Goal: Submit feedback/report problem

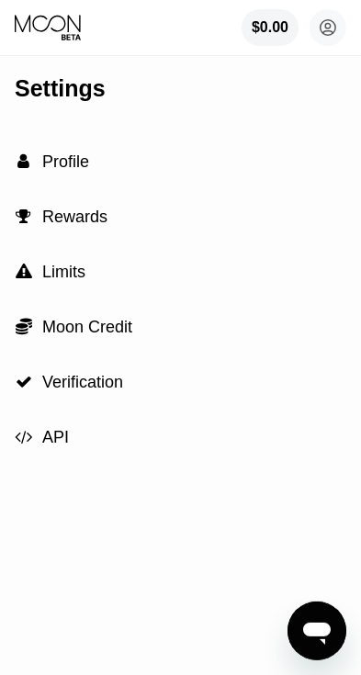
click at [83, 161] on span "Profile" at bounding box center [65, 161] width 47 height 18
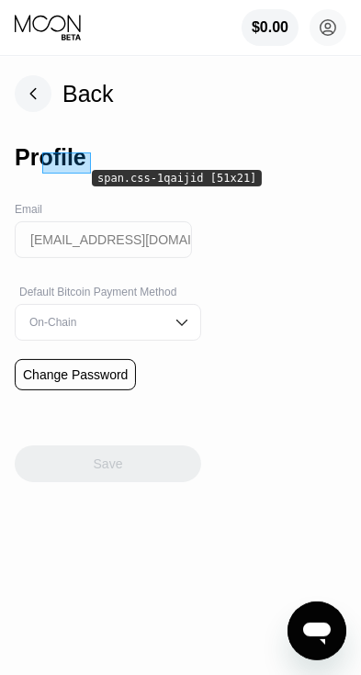
click at [191, 318] on img at bounding box center [182, 322] width 18 height 18
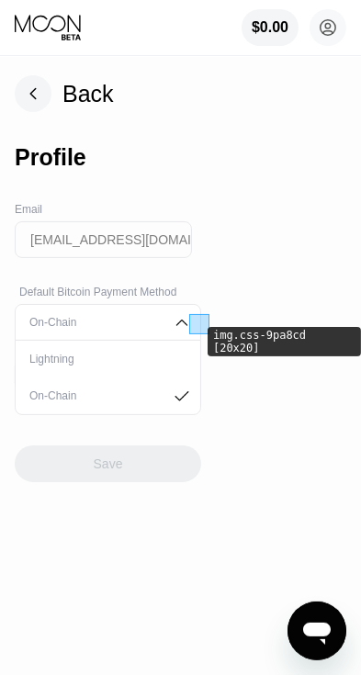
click at [261, 242] on div "Back Profile Email [EMAIL_ADDRESS][DOMAIN_NAME] Default Bitcoin Payment Method …" at bounding box center [180, 366] width 361 height 618
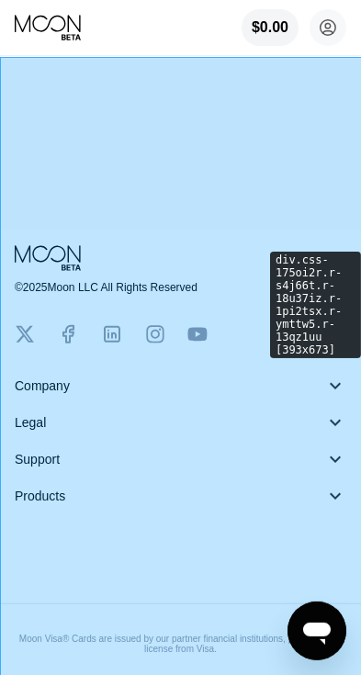
scroll to position [455, 0]
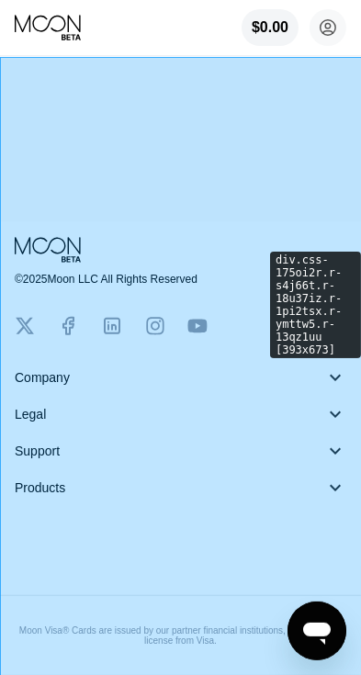
click at [328, 374] on div "󰅀" at bounding box center [335, 377] width 22 height 22
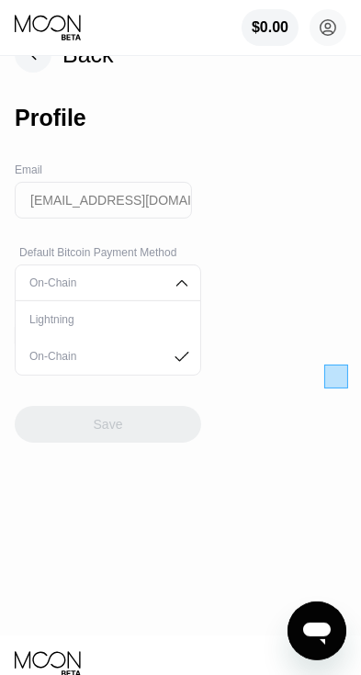
scroll to position [0, 0]
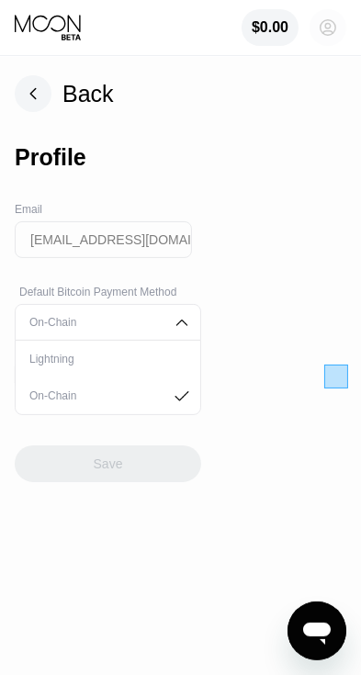
click at [324, 32] on icon at bounding box center [328, 28] width 10 height 10
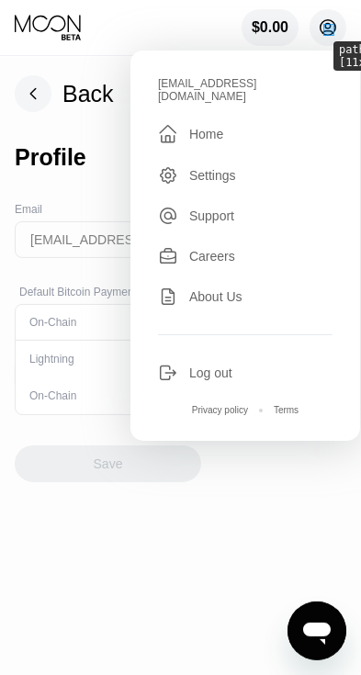
click at [238, 206] on div "Support" at bounding box center [245, 216] width 174 height 20
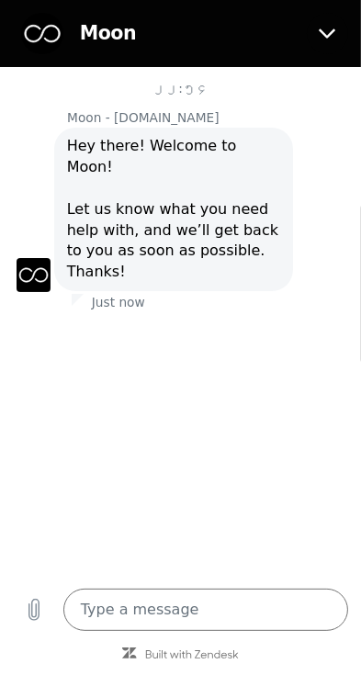
type textarea "x"
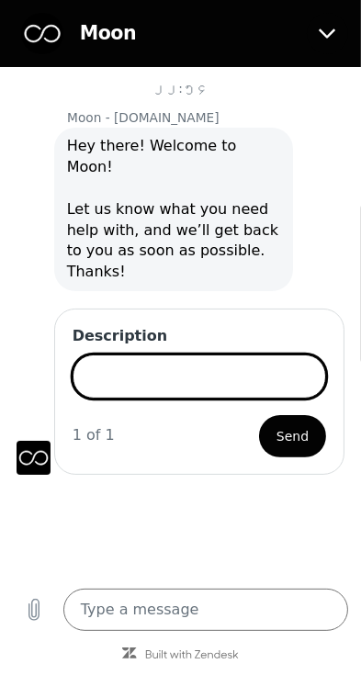
click at [219, 354] on input "Description" at bounding box center [200, 376] width 254 height 44
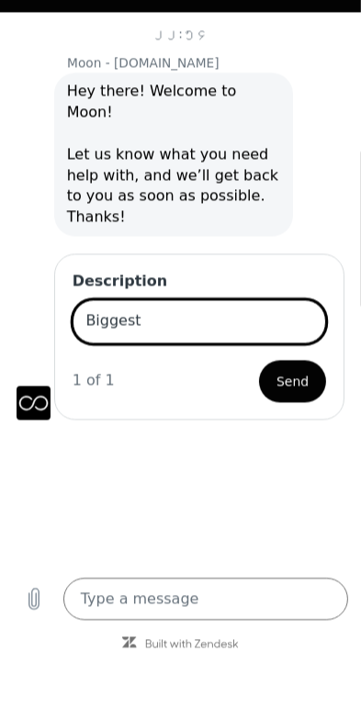
type input "Biggest"
click at [299, 371] on span "Send" at bounding box center [292, 382] width 32 height 22
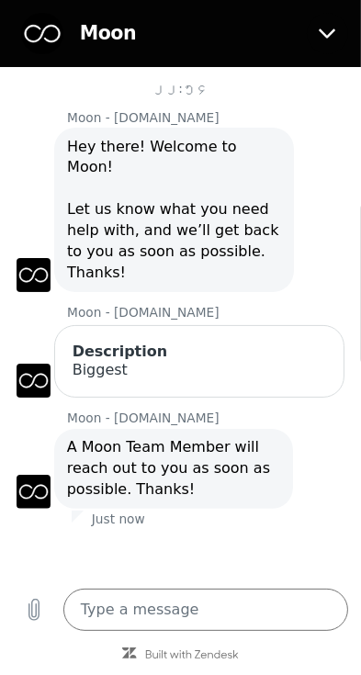
click at [332, 41] on button "Close" at bounding box center [328, 34] width 42 height 42
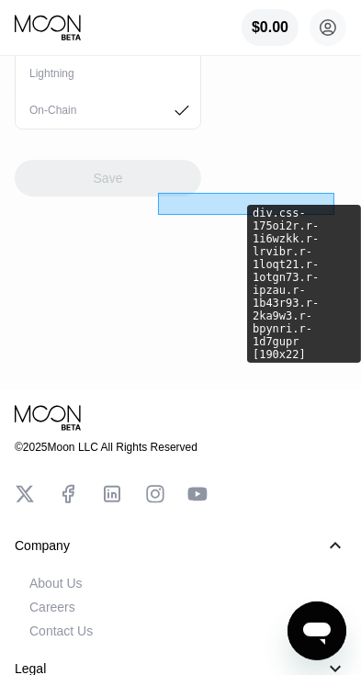
scroll to position [312, 0]
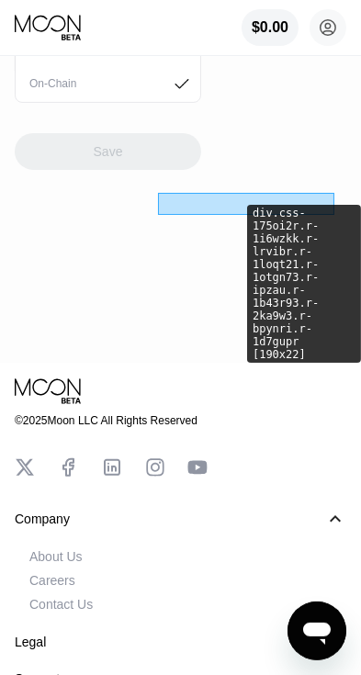
click at [314, 632] on icon "Open messaging window" at bounding box center [316, 633] width 28 height 22
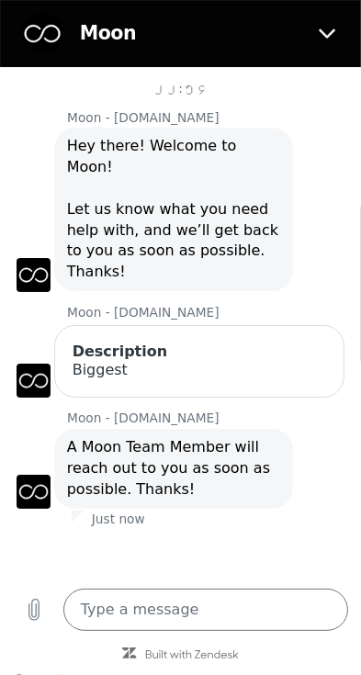
click at [334, 41] on icon "Close" at bounding box center [327, 33] width 17 height 17
type textarea "x"
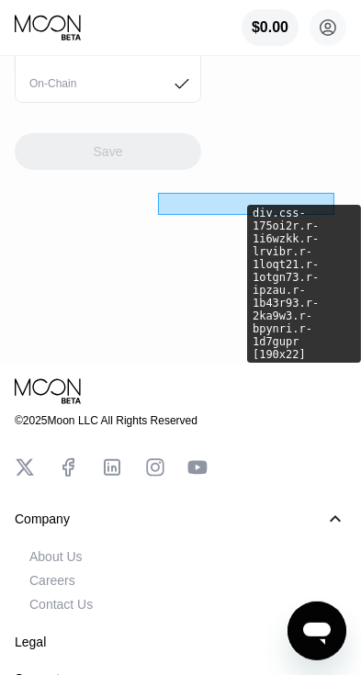
click at [329, 28] on icon at bounding box center [328, 28] width 10 height 10
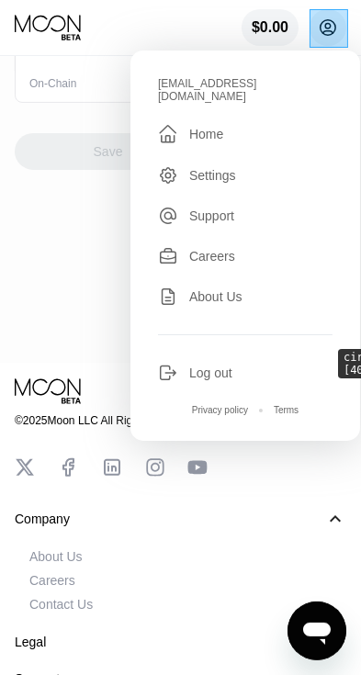
click at [333, 26] on circle at bounding box center [327, 27] width 37 height 37
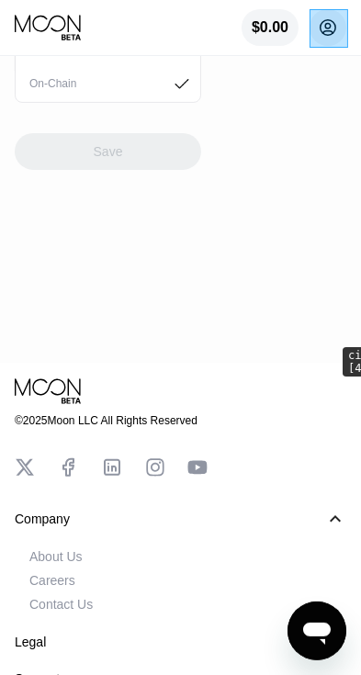
click at [289, 29] on div "$0.00" at bounding box center [269, 27] width 57 height 37
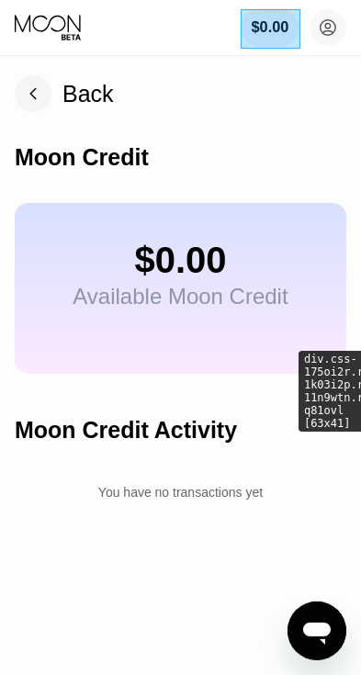
click at [199, 281] on div "$0.00" at bounding box center [180, 260] width 215 height 41
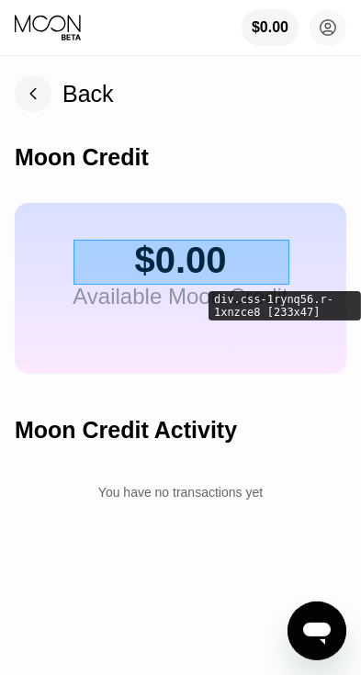
click at [124, 154] on div "Moon Credit" at bounding box center [82, 157] width 134 height 27
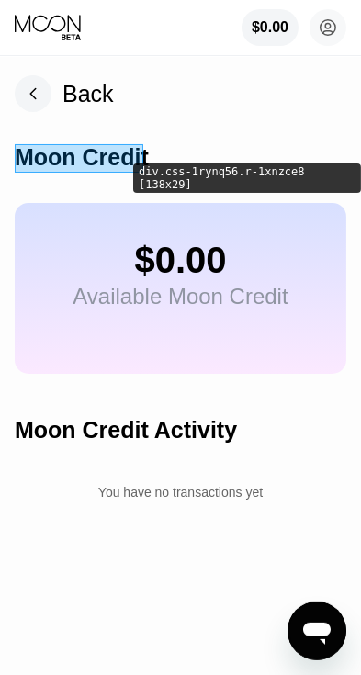
click at [129, 154] on div "Moon Credit" at bounding box center [82, 157] width 134 height 27
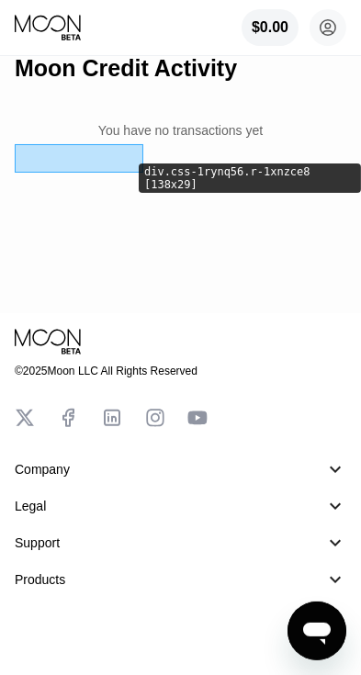
scroll to position [455, 0]
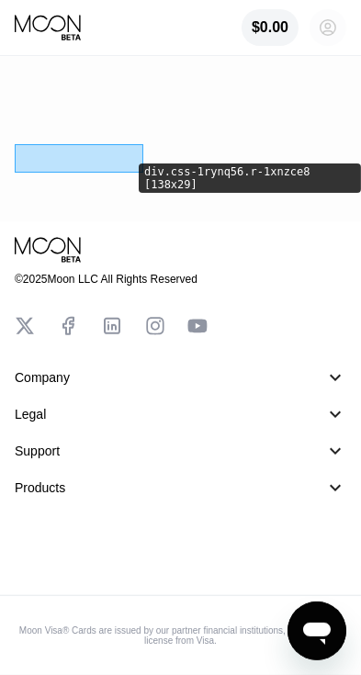
click at [329, 36] on circle at bounding box center [327, 27] width 37 height 37
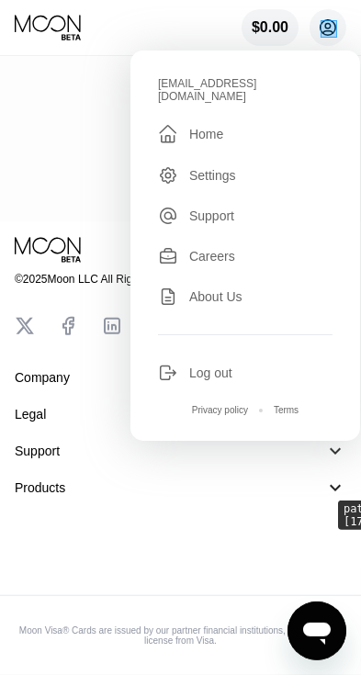
click at [234, 165] on div "Settings" at bounding box center [245, 175] width 174 height 20
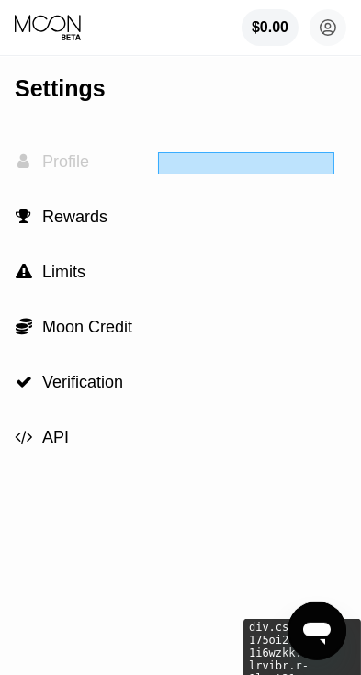
click at [95, 172] on div " Profile" at bounding box center [180, 161] width 331 height 55
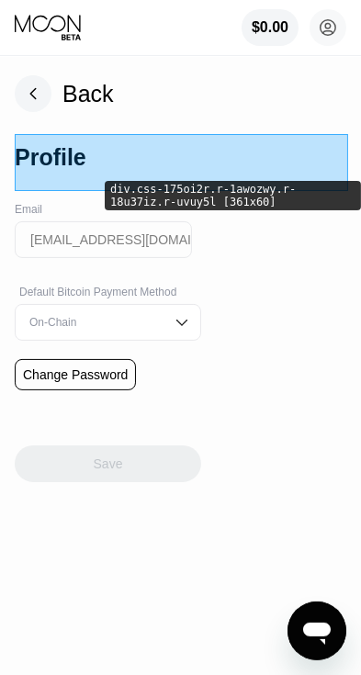
click at [191, 329] on img at bounding box center [182, 322] width 18 height 18
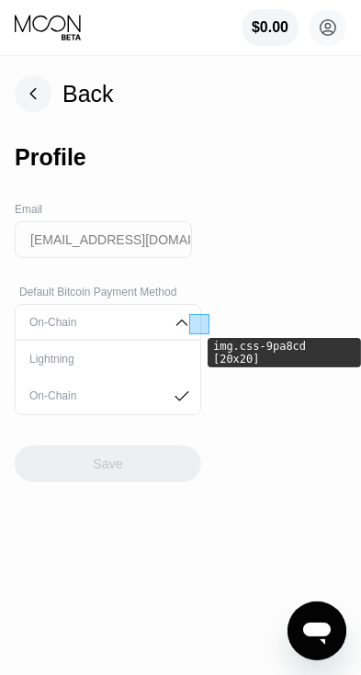
click at [162, 364] on div "Lightning" at bounding box center [108, 359] width 166 height 13
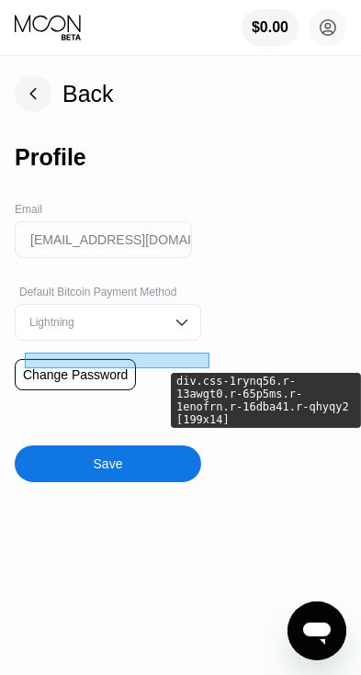
click at [183, 470] on div "Save" at bounding box center [108, 463] width 186 height 37
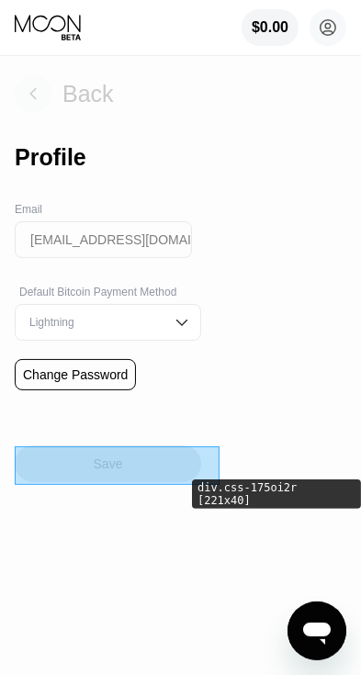
click at [96, 108] on div "Back" at bounding box center [64, 93] width 99 height 37
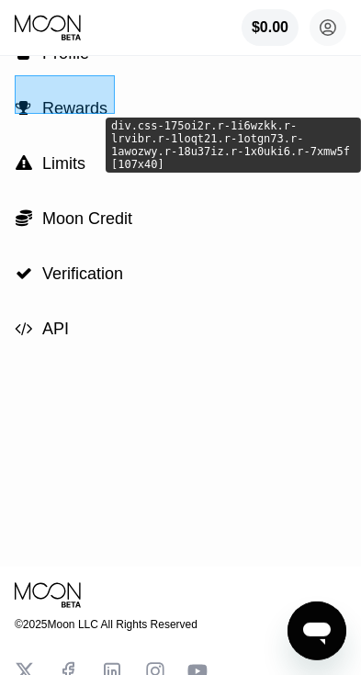
scroll to position [128, 0]
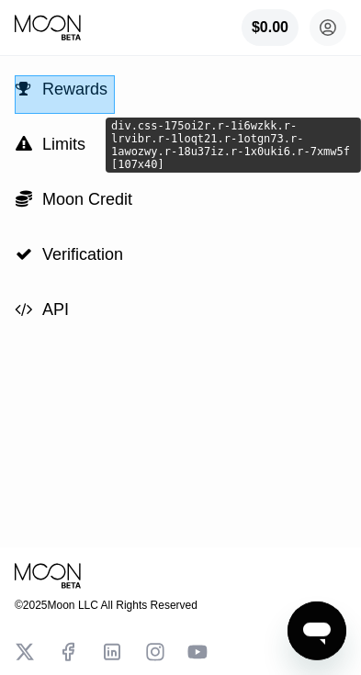
click at [142, 201] on div " Moon Credit" at bounding box center [180, 199] width 331 height 55
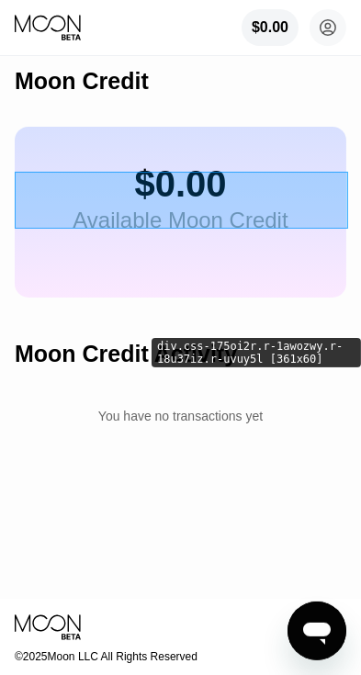
scroll to position [82, 0]
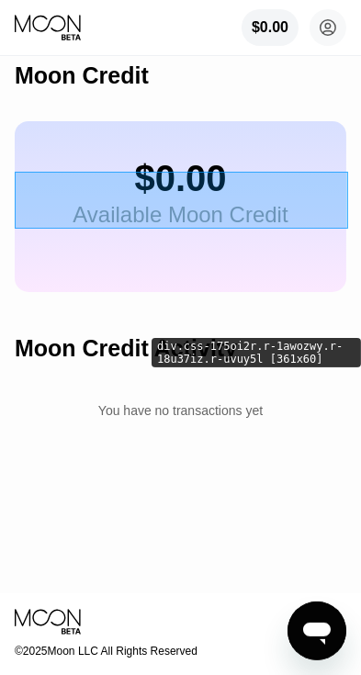
click at [208, 170] on div "$0.00" at bounding box center [180, 178] width 215 height 41
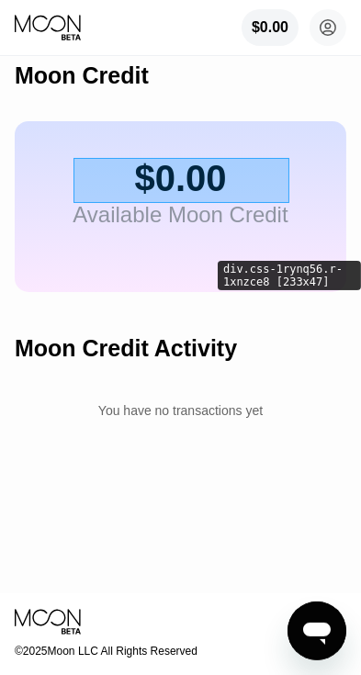
click at [184, 196] on div "$0.00" at bounding box center [180, 178] width 215 height 41
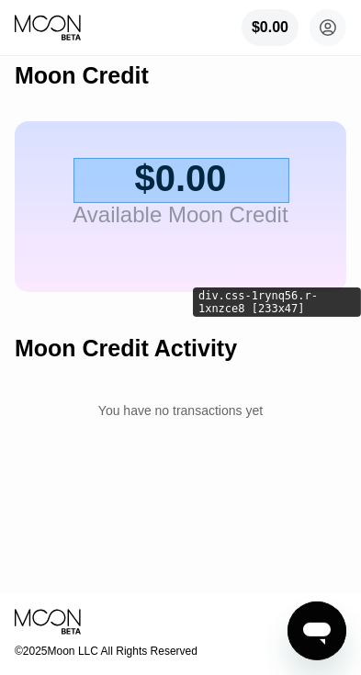
click at [179, 195] on div "$0.00" at bounding box center [180, 178] width 215 height 41
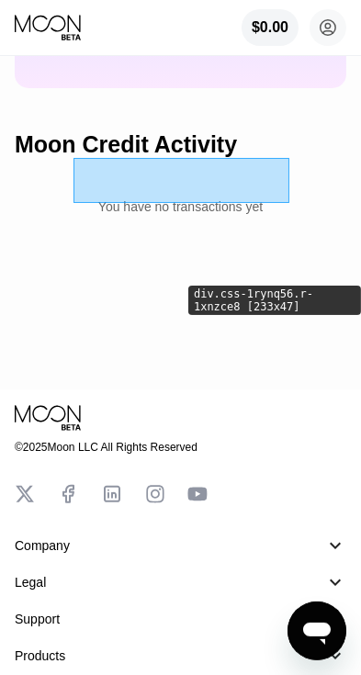
scroll to position [286, 0]
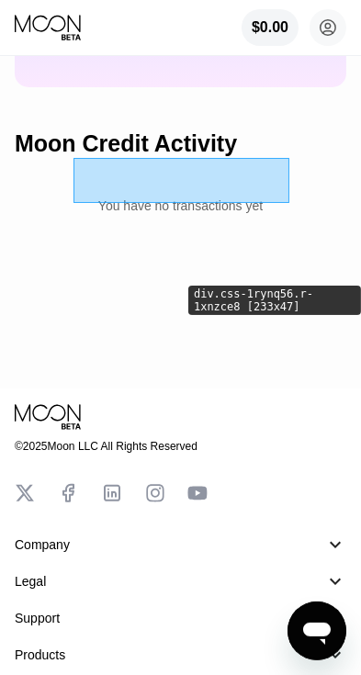
click at [211, 138] on div "Moon Credit Activity" at bounding box center [126, 143] width 222 height 27
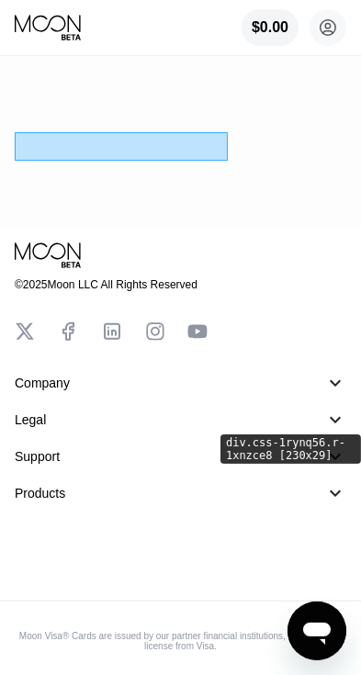
scroll to position [455, 0]
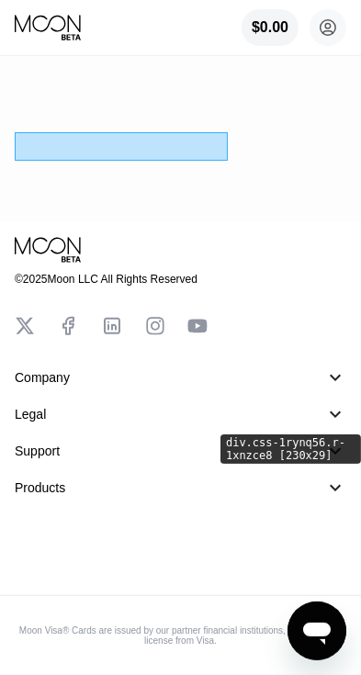
click at [148, 265] on div "© 2025 Moon LLC All Rights Reserved" at bounding box center [180, 286] width 331 height 101
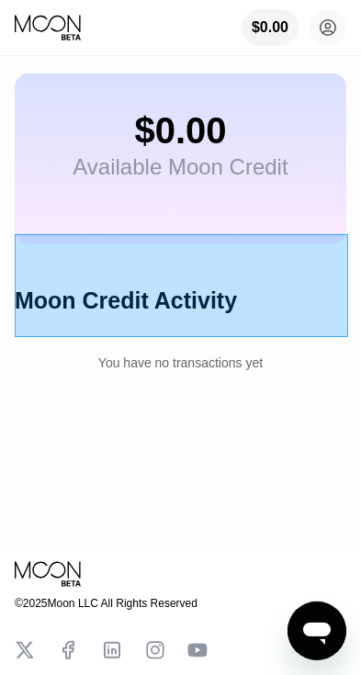
scroll to position [0, 0]
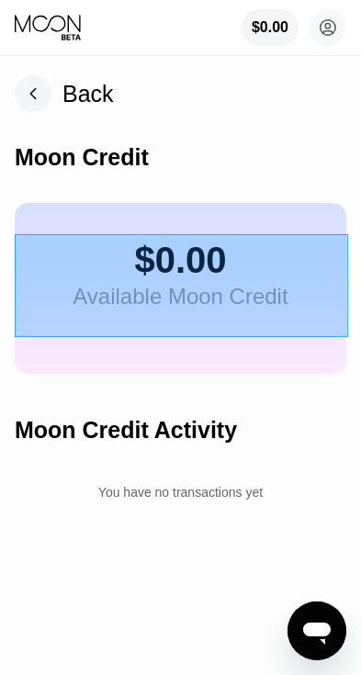
click at [328, 30] on icon at bounding box center [328, 28] width 10 height 10
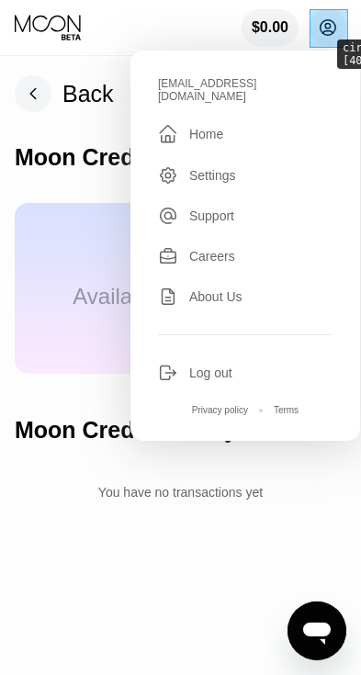
click at [324, 10] on circle at bounding box center [327, 27] width 37 height 37
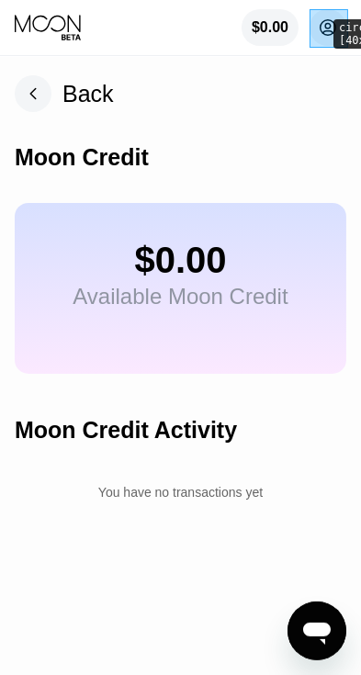
click at [219, 207] on div "$0.00 Available Moon Credit" at bounding box center [180, 288] width 331 height 171
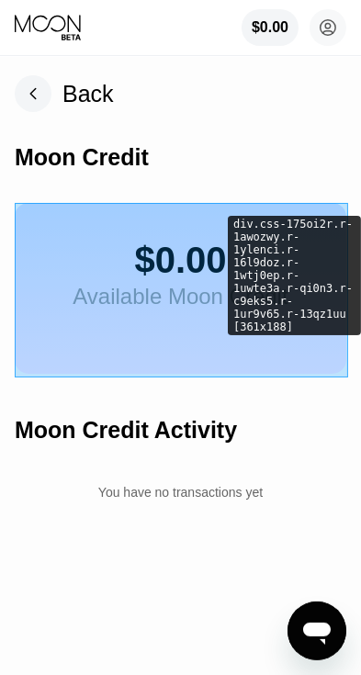
click at [213, 230] on div "$0.00 Available Moon Credit" at bounding box center [180, 288] width 331 height 171
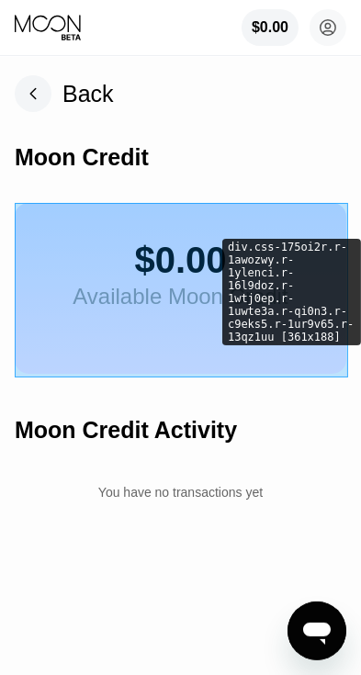
click at [178, 244] on div "$0.00" at bounding box center [180, 260] width 215 height 41
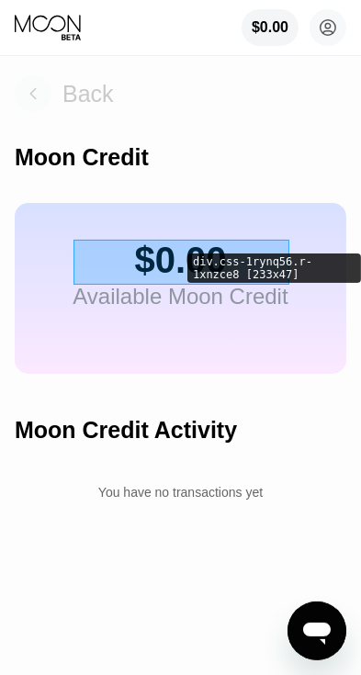
click at [102, 96] on div "Back" at bounding box center [87, 94] width 51 height 27
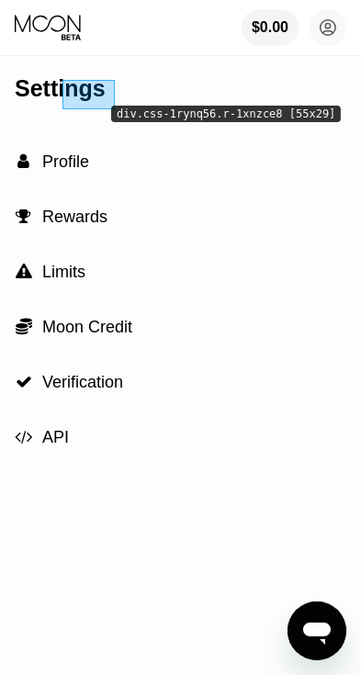
click at [151, 331] on div " Moon Credit" at bounding box center [180, 326] width 331 height 55
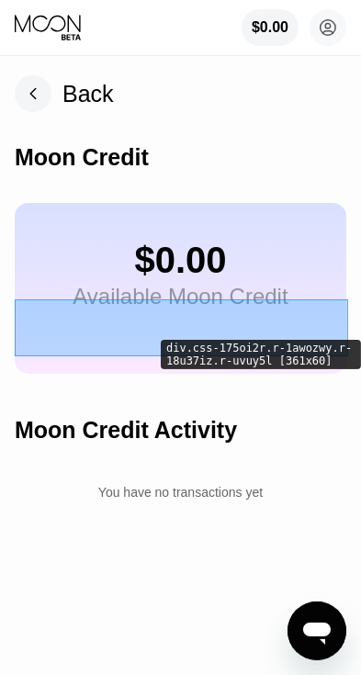
click at [95, 91] on div "Back" at bounding box center [87, 94] width 51 height 27
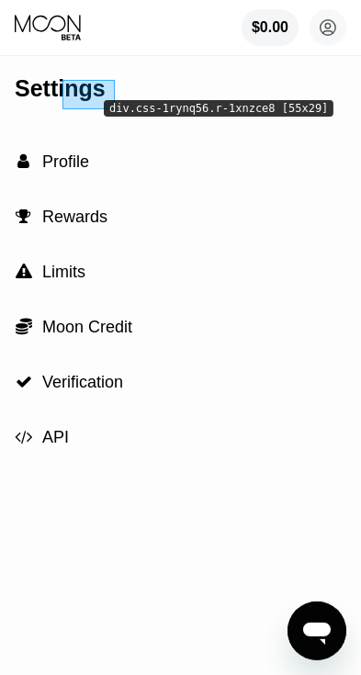
click at [141, 223] on div " Rewards" at bounding box center [180, 216] width 331 height 55
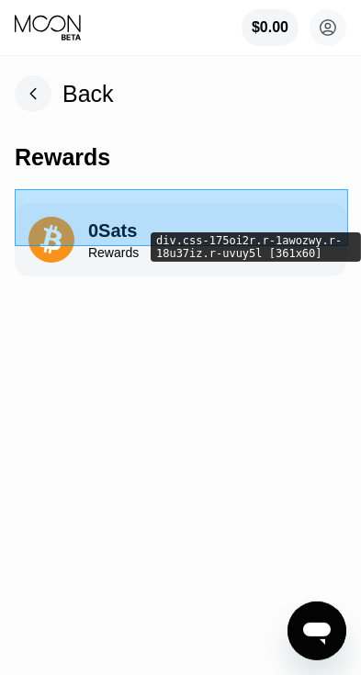
click at [123, 255] on div "Rewards" at bounding box center [113, 252] width 50 height 15
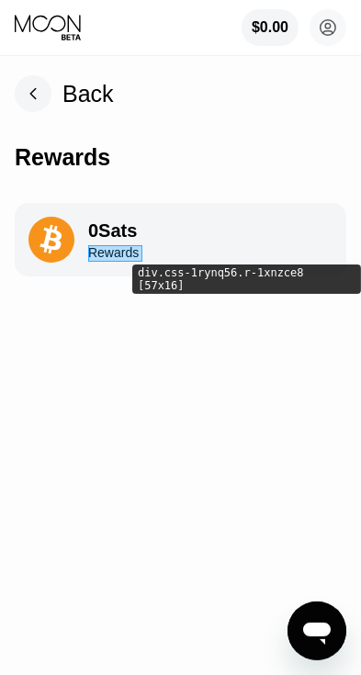
click at [128, 258] on div "Rewards" at bounding box center [113, 252] width 50 height 15
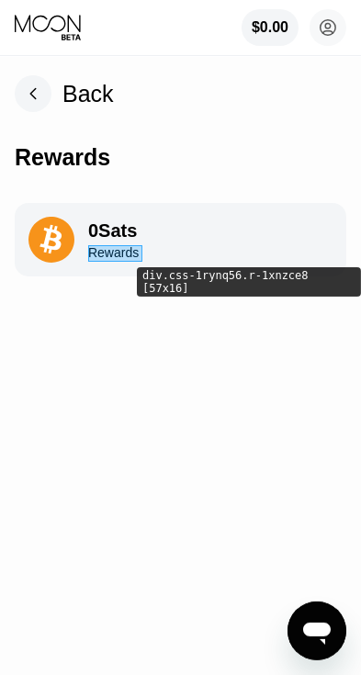
click at [118, 237] on div "0 Sats" at bounding box center [113, 230] width 50 height 21
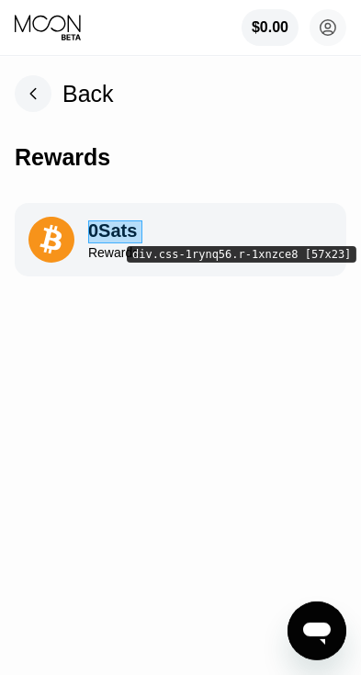
click at [101, 106] on div "Back" at bounding box center [87, 94] width 51 height 27
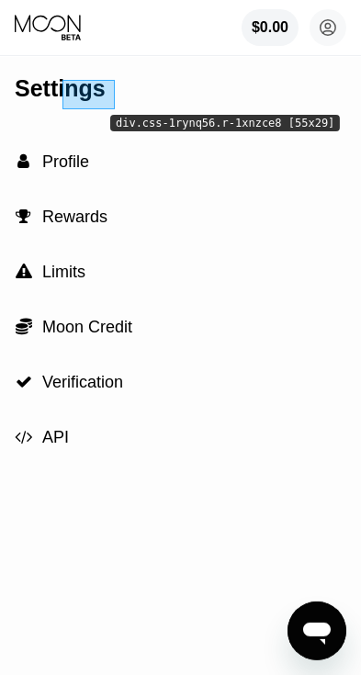
click at [331, 28] on circle at bounding box center [327, 27] width 37 height 37
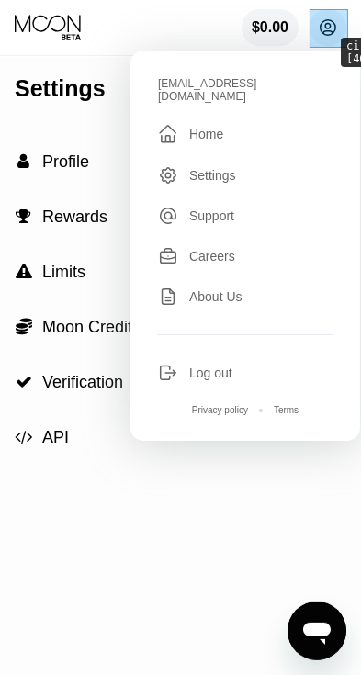
click at [210, 249] on div "Careers" at bounding box center [212, 256] width 46 height 15
